Goal: Task Accomplishment & Management: Complete application form

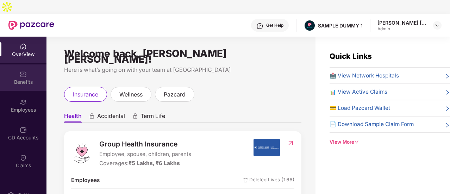
click at [31, 64] on div "Benefits" at bounding box center [23, 77] width 47 height 26
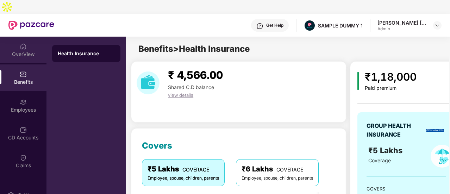
click at [31, 45] on div "OverView" at bounding box center [23, 50] width 47 height 26
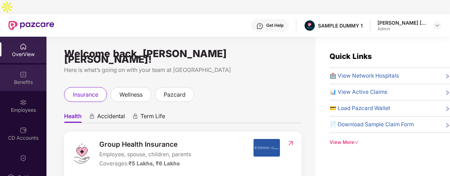
click at [32, 79] on div "Benefits" at bounding box center [23, 82] width 47 height 7
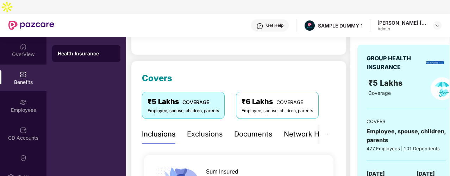
scroll to position [106, 0]
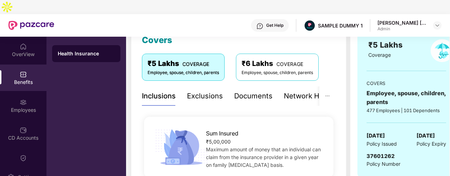
click at [213, 91] on div "Exclusions" at bounding box center [205, 96] width 36 height 11
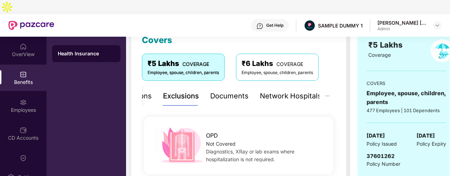
click at [271, 91] on div "Network Hospitals" at bounding box center [291, 96] width 62 height 11
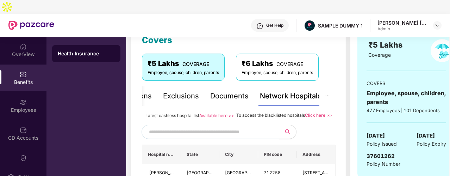
scroll to position [176, 0]
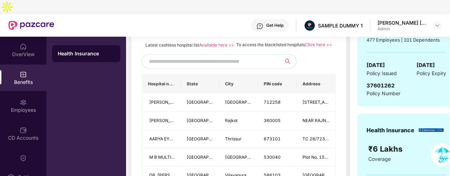
click at [182, 56] on input "text" at bounding box center [209, 61] width 121 height 11
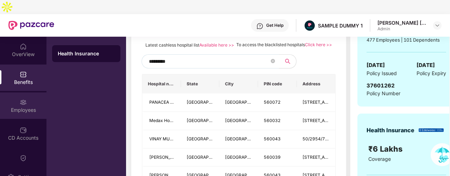
type input "*********"
click at [41, 92] on div "Employees" at bounding box center [23, 105] width 47 height 26
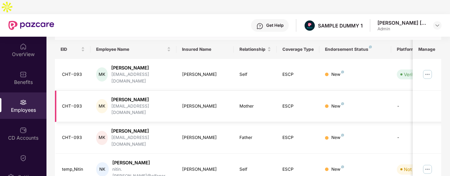
scroll to position [0, 0]
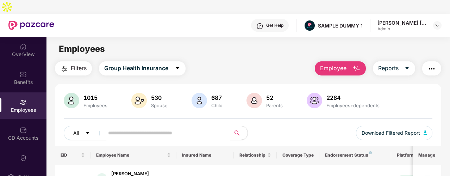
click at [326, 64] on span "Employee" at bounding box center [333, 68] width 26 height 9
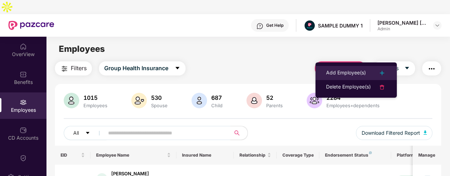
click at [328, 72] on div "Add Employee(s)" at bounding box center [346, 73] width 40 height 8
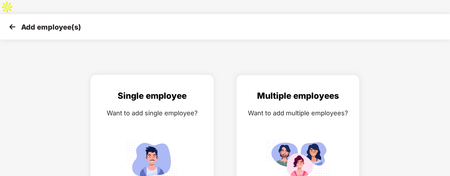
click at [149, 89] on div "Single employee" at bounding box center [152, 95] width 109 height 13
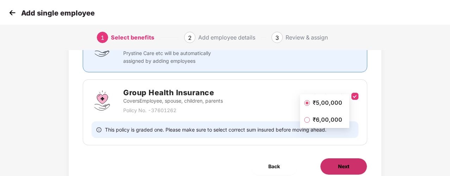
scroll to position [107, 0]
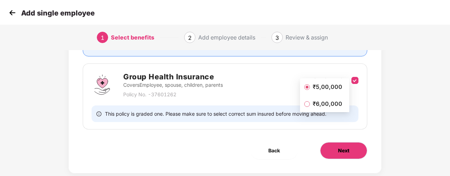
click at [364, 142] on button "Next" at bounding box center [343, 150] width 47 height 17
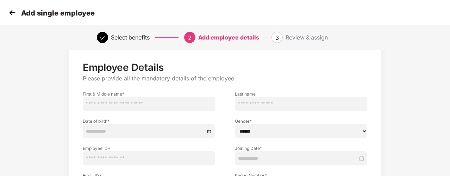
scroll to position [35, 0]
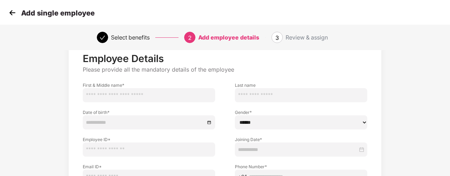
click at [13, 16] on img at bounding box center [12, 12] width 11 height 11
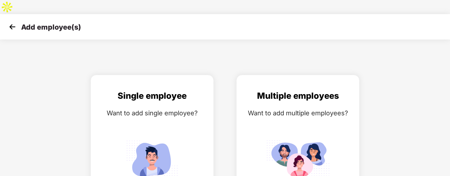
click at [13, 21] on img at bounding box center [12, 26] width 11 height 11
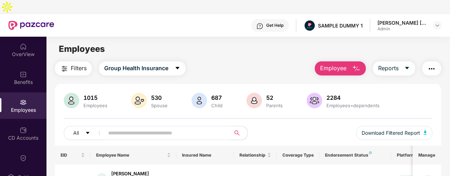
click at [428, 61] on button "button" at bounding box center [431, 68] width 19 height 14
click at [304, 61] on div "Filters Group Health Insurance Employee Reports" at bounding box center [248, 68] width 387 height 14
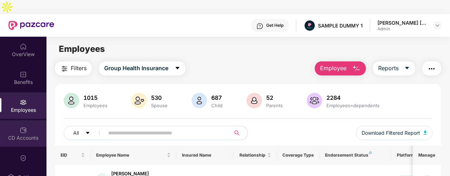
click at [35, 120] on div "CD Accounts" at bounding box center [23, 133] width 47 height 26
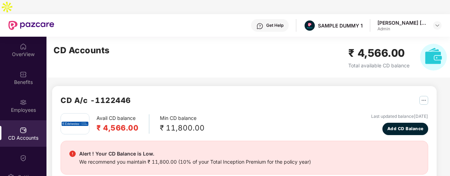
click at [284, 23] on div "Get Help" at bounding box center [274, 26] width 17 height 6
